Goal: Transaction & Acquisition: Obtain resource

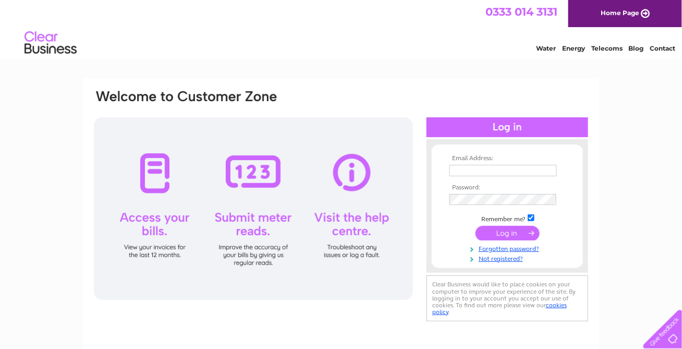
type input "[PERSON_NAME][EMAIL_ADDRESS][DOMAIN_NAME]"
click at [514, 229] on input "submit" at bounding box center [507, 233] width 64 height 15
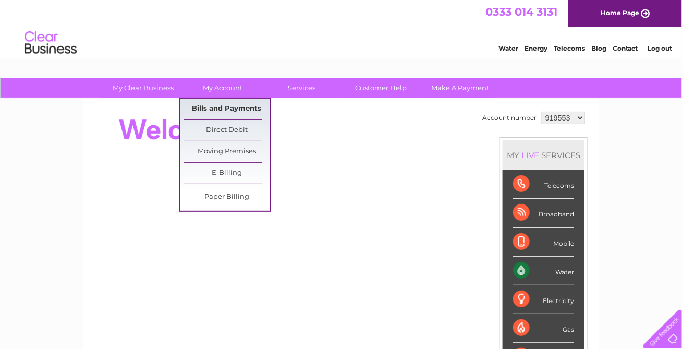
click at [214, 108] on link "Bills and Payments" at bounding box center [227, 108] width 86 height 21
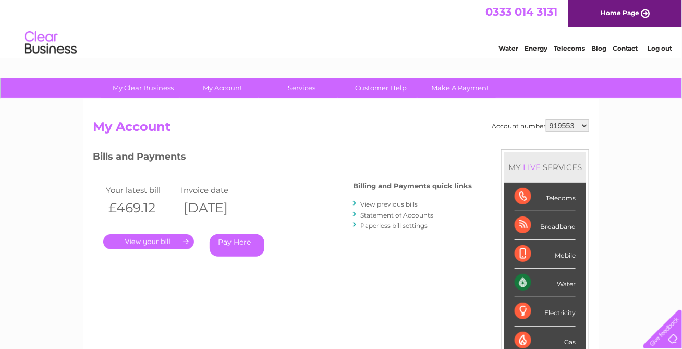
click at [150, 239] on link "." at bounding box center [148, 241] width 91 height 15
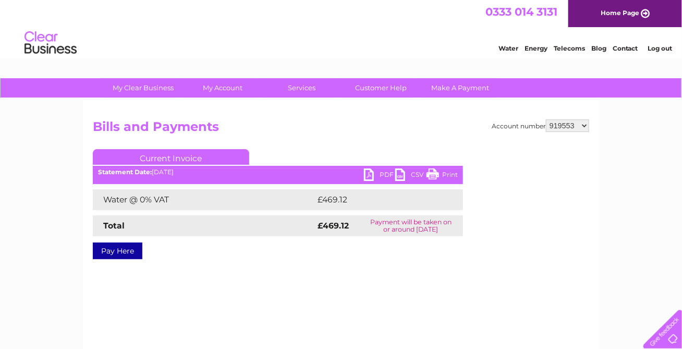
click at [368, 172] on link "PDF" at bounding box center [379, 175] width 31 height 15
click at [583, 126] on select "919553 984398 1125140 1148942 1150547" at bounding box center [567, 125] width 43 height 13
select select "1125140"
click at [547, 119] on select "919553 984398 1125140 1148942 1150547" at bounding box center [567, 125] width 43 height 13
click at [573, 126] on select "919553 984398 1125140 1148942 1150547" at bounding box center [567, 125] width 43 height 13
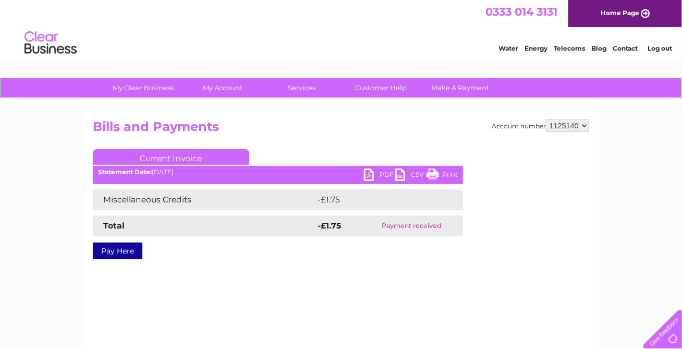
select select "1148942"
click at [547, 119] on select "919553 984398 1125140 1148942 1150547" at bounding box center [567, 125] width 43 height 13
click at [373, 175] on link "PDF" at bounding box center [379, 175] width 31 height 15
click at [659, 47] on link "Log out" at bounding box center [659, 48] width 24 height 8
